Goal: Transaction & Acquisition: Book appointment/travel/reservation

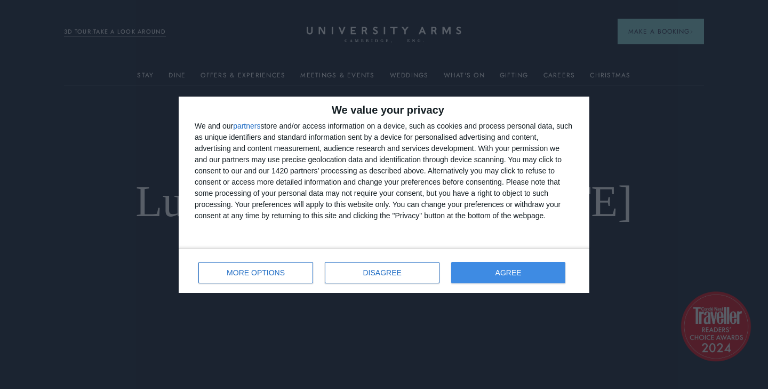
click at [494, 264] on button "AGREE" at bounding box center [508, 272] width 114 height 21
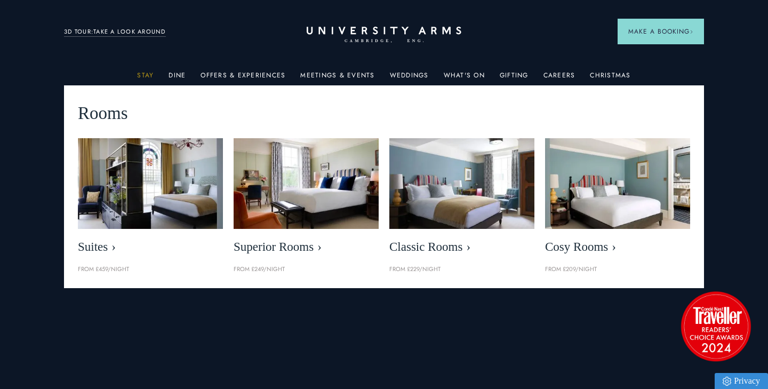
click at [148, 75] on link "Stay" at bounding box center [145, 79] width 17 height 14
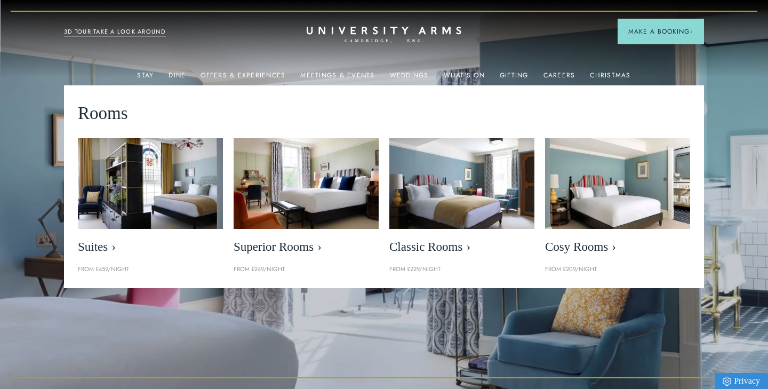
click at [19, 83] on img at bounding box center [384, 194] width 768 height 389
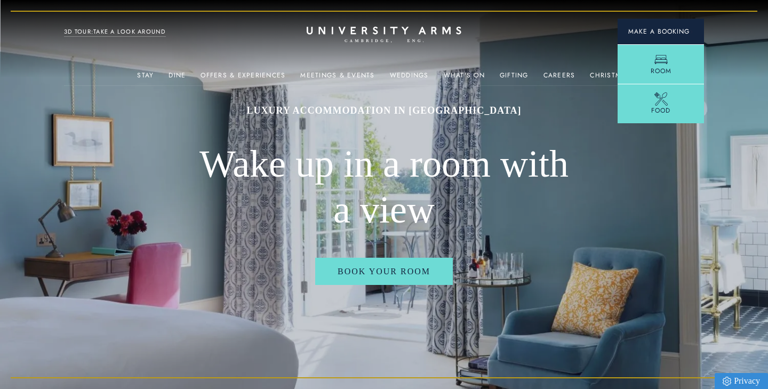
click at [643, 36] on span "Make a Booking" at bounding box center [661, 32] width 65 height 10
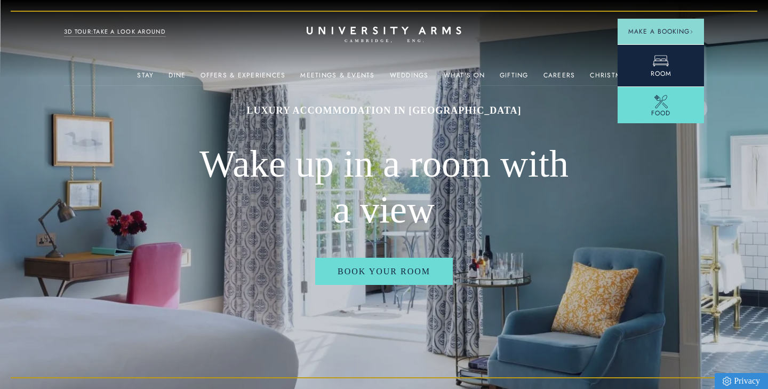
click at [651, 66] on link "Room" at bounding box center [661, 65] width 86 height 42
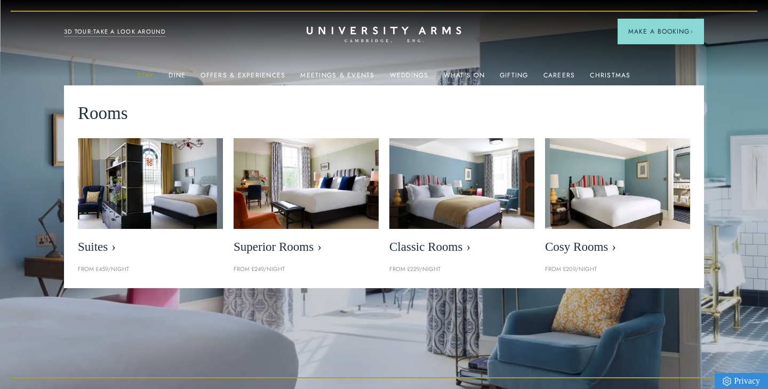
click at [153, 72] on link "Stay" at bounding box center [145, 79] width 17 height 14
click at [585, 332] on img at bounding box center [384, 194] width 768 height 389
click at [150, 73] on link "Stay" at bounding box center [145, 79] width 17 height 14
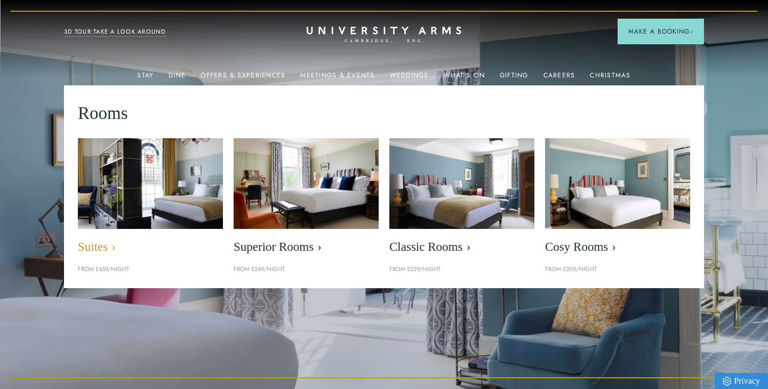
click at [122, 249] on span "Suites" at bounding box center [150, 247] width 145 height 15
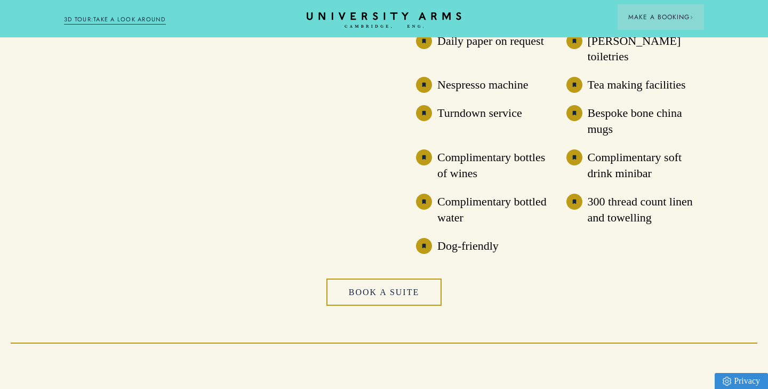
scroll to position [2024, 0]
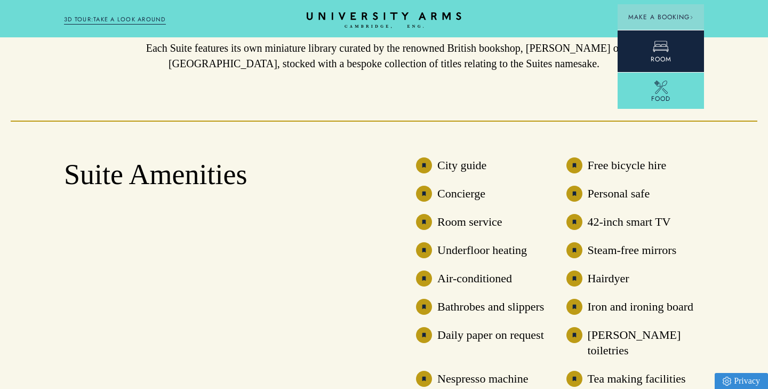
click at [668, 54] on span "Room" at bounding box center [661, 59] width 21 height 10
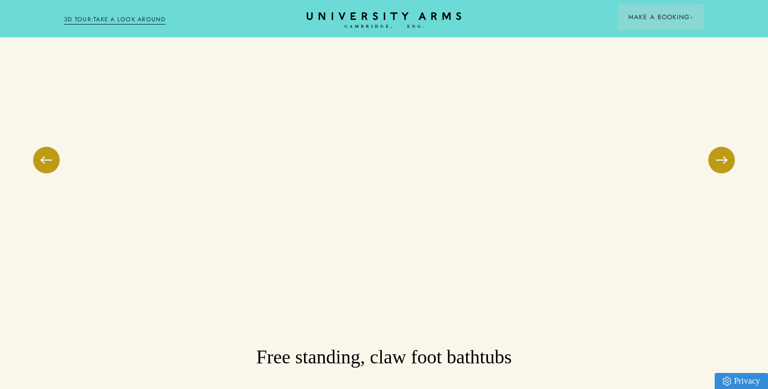
scroll to position [1603, 0]
